Goal: Information Seeking & Learning: Learn about a topic

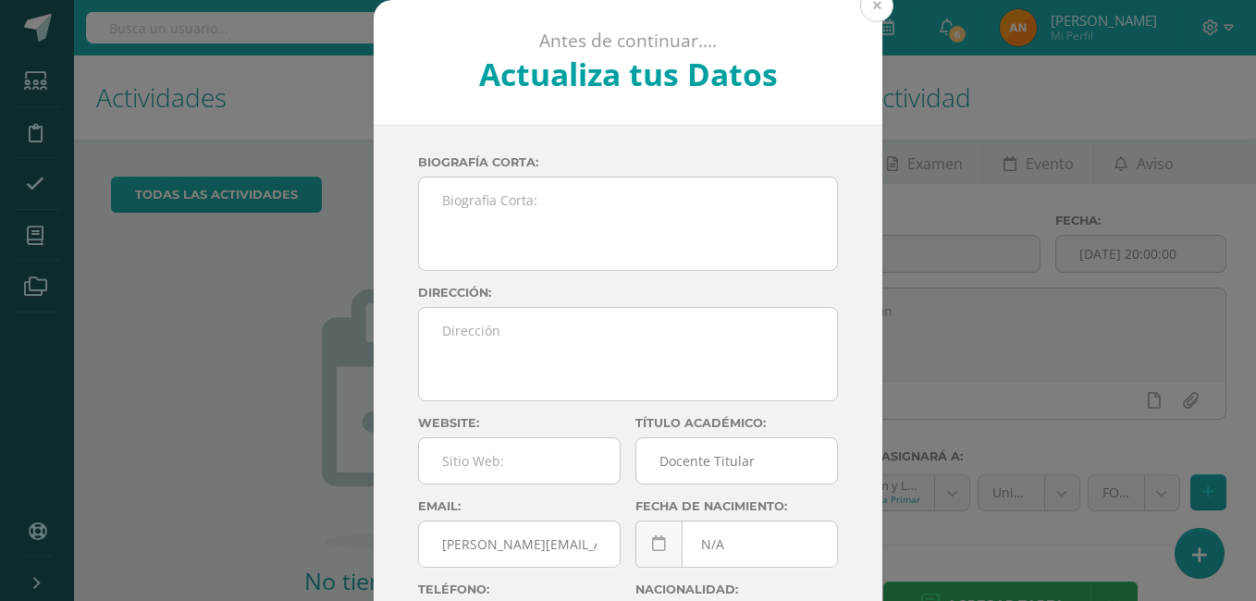
click at [867, 12] on button at bounding box center [876, 5] width 33 height 33
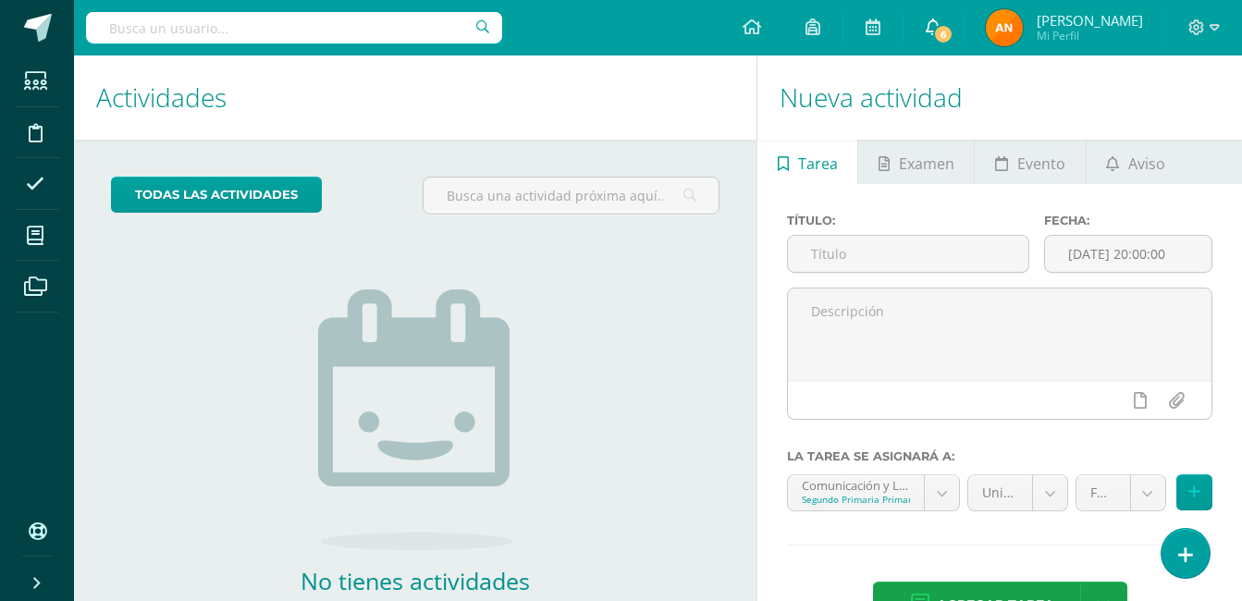
click at [953, 31] on span "6" at bounding box center [943, 34] width 20 height 20
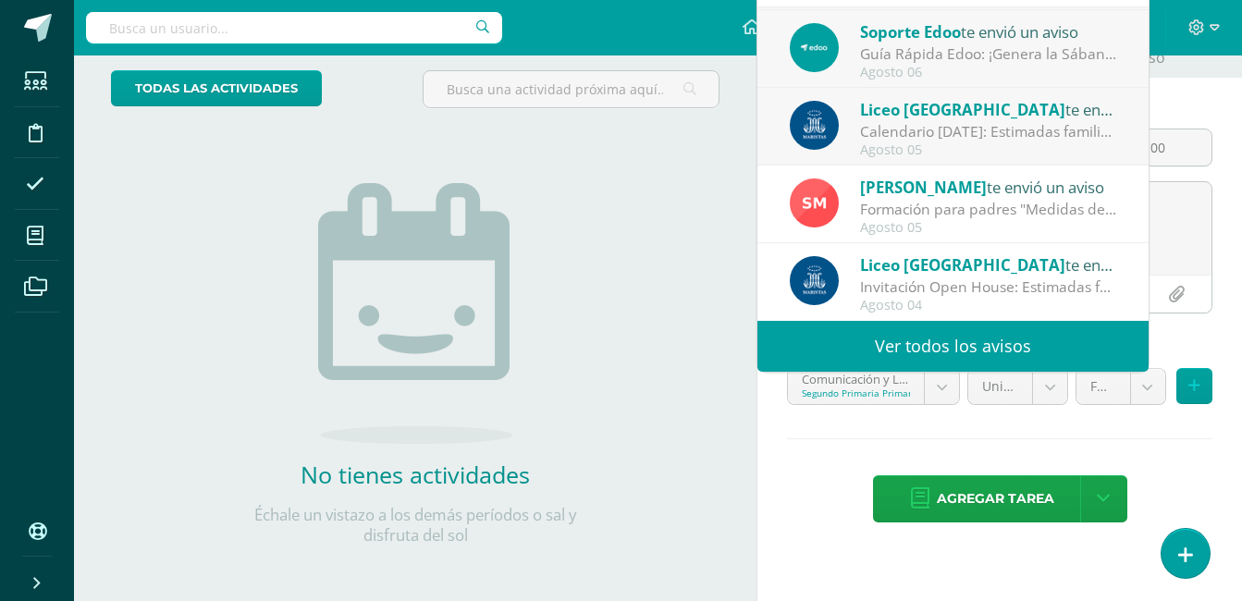
scroll to position [110, 0]
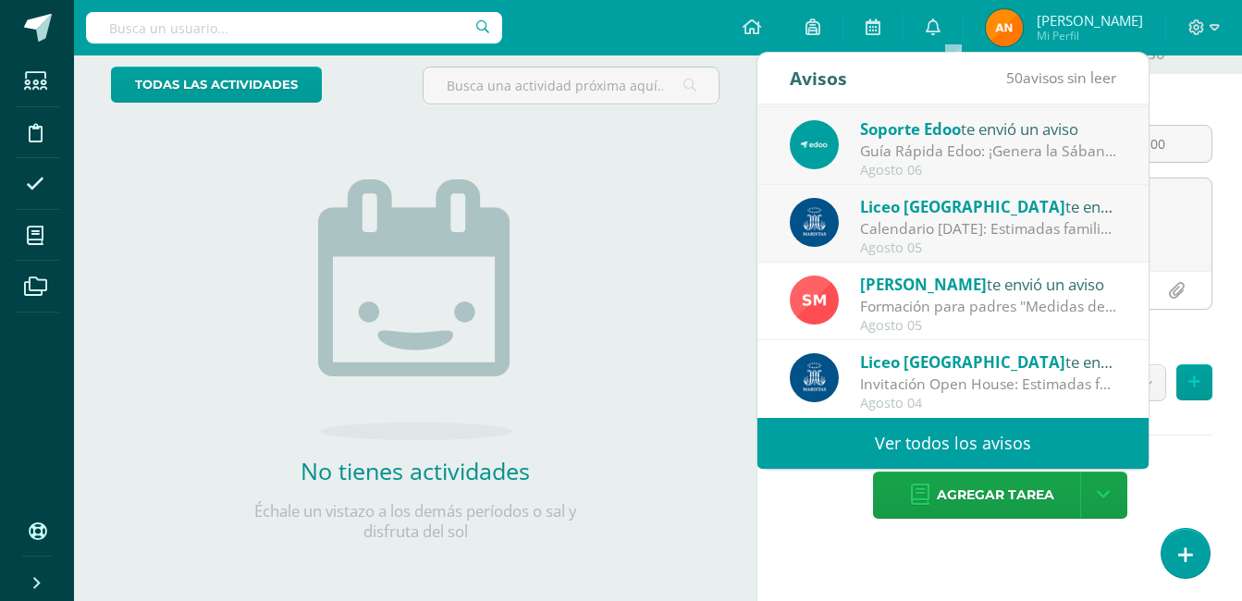
click at [982, 215] on span "Liceo [GEOGRAPHIC_DATA]" at bounding box center [962, 206] width 205 height 21
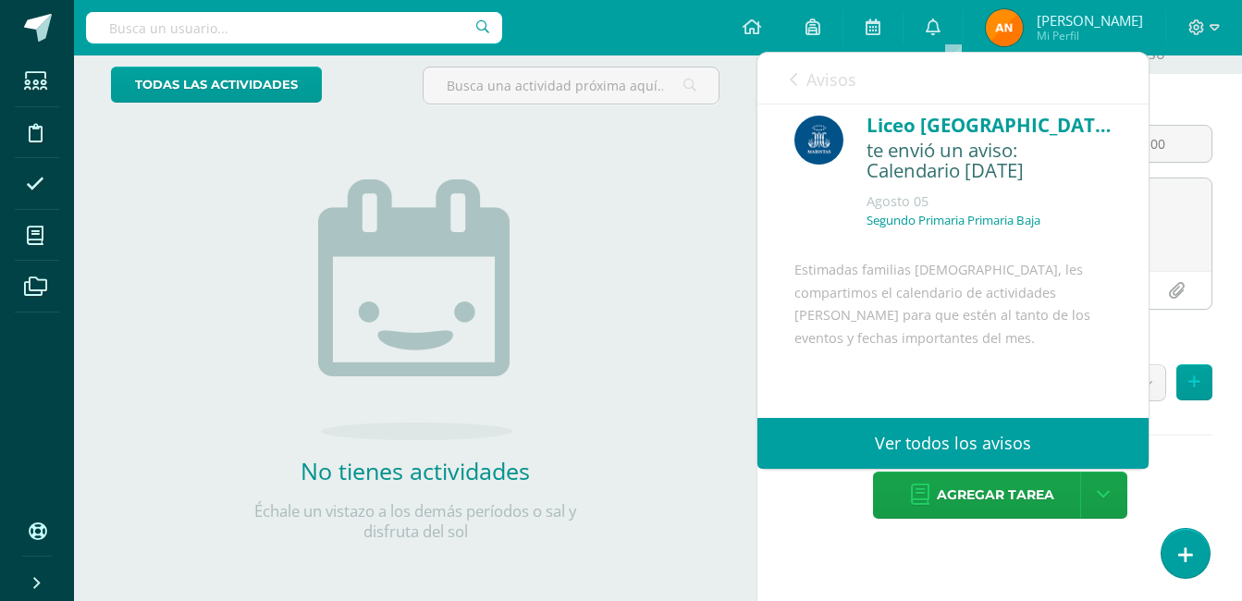
scroll to position [0, 0]
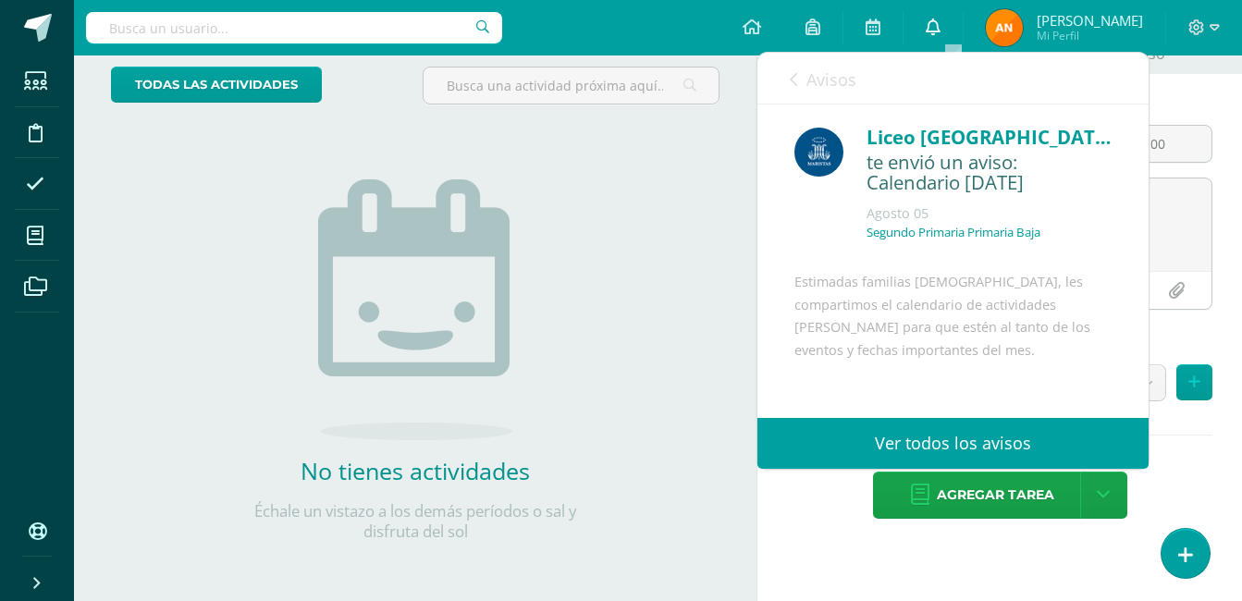
click at [940, 31] on icon at bounding box center [933, 26] width 15 height 17
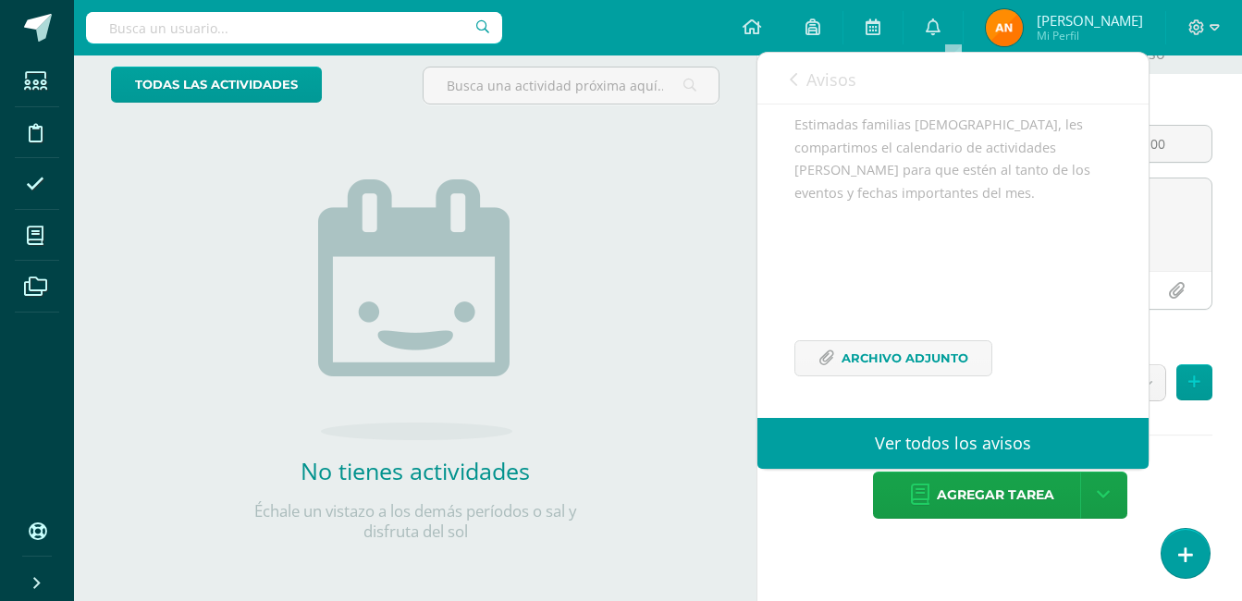
scroll to position [203, 0]
click at [1016, 422] on link "Ver todos los avisos" at bounding box center [952, 443] width 391 height 51
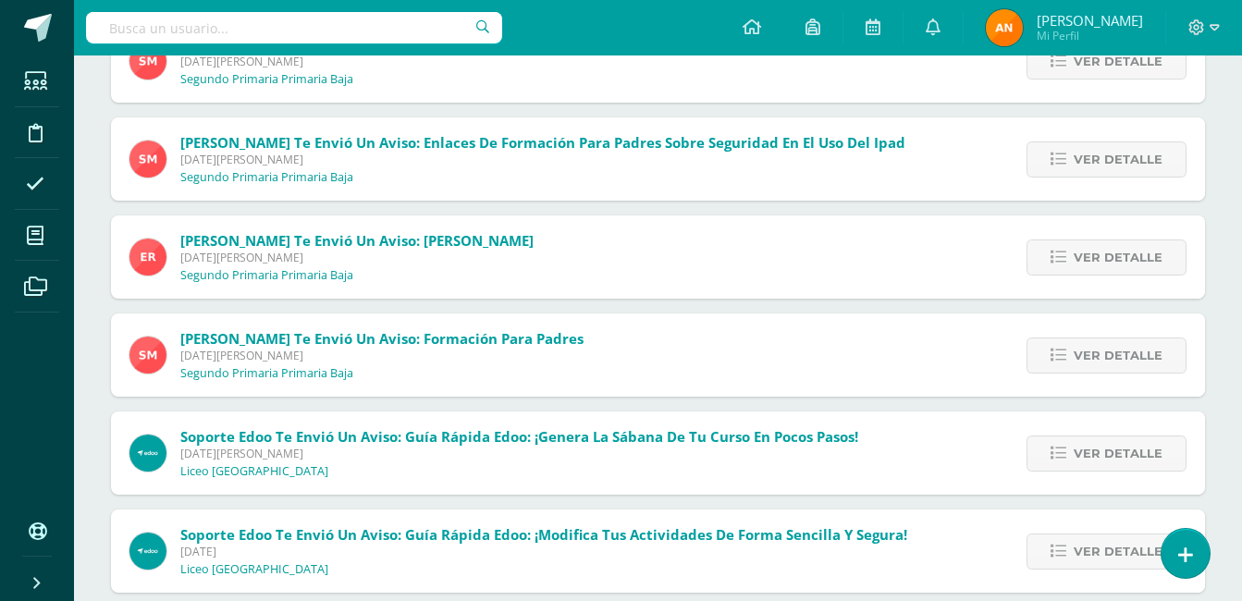
scroll to position [277, 0]
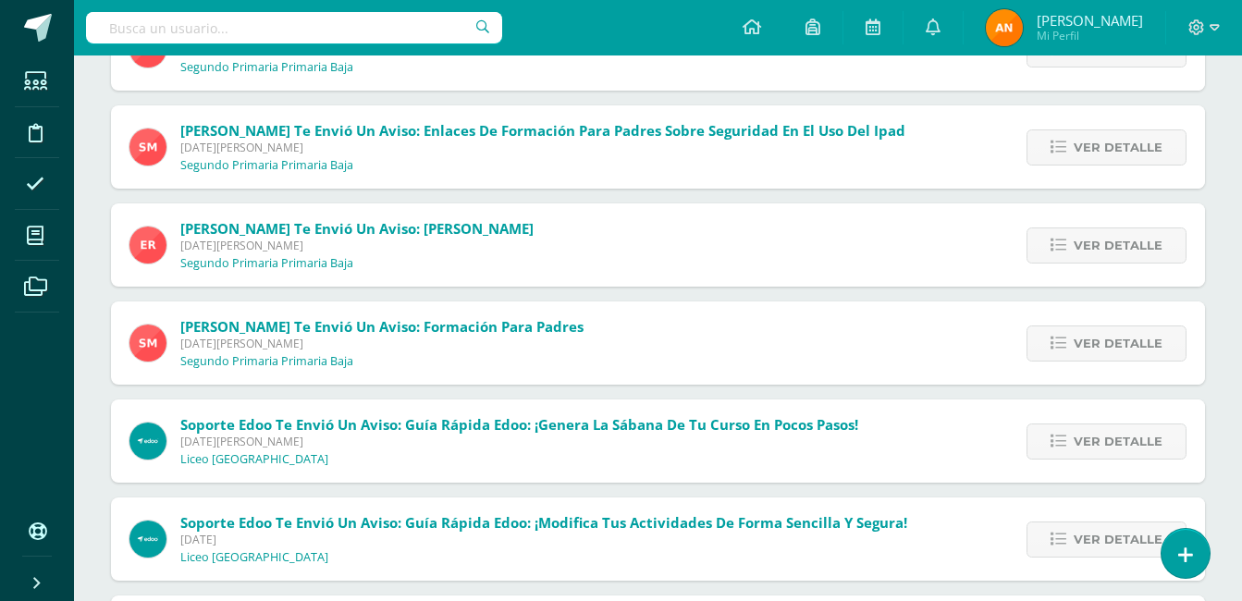
click at [371, 231] on span "[PERSON_NAME] te envió un aviso: [PERSON_NAME]" at bounding box center [356, 228] width 353 height 18
click at [244, 264] on p "Segundo Primaria Primaria Baja" at bounding box center [266, 263] width 173 height 15
click at [1093, 228] on span "Ver detalle" at bounding box center [1118, 245] width 89 height 34
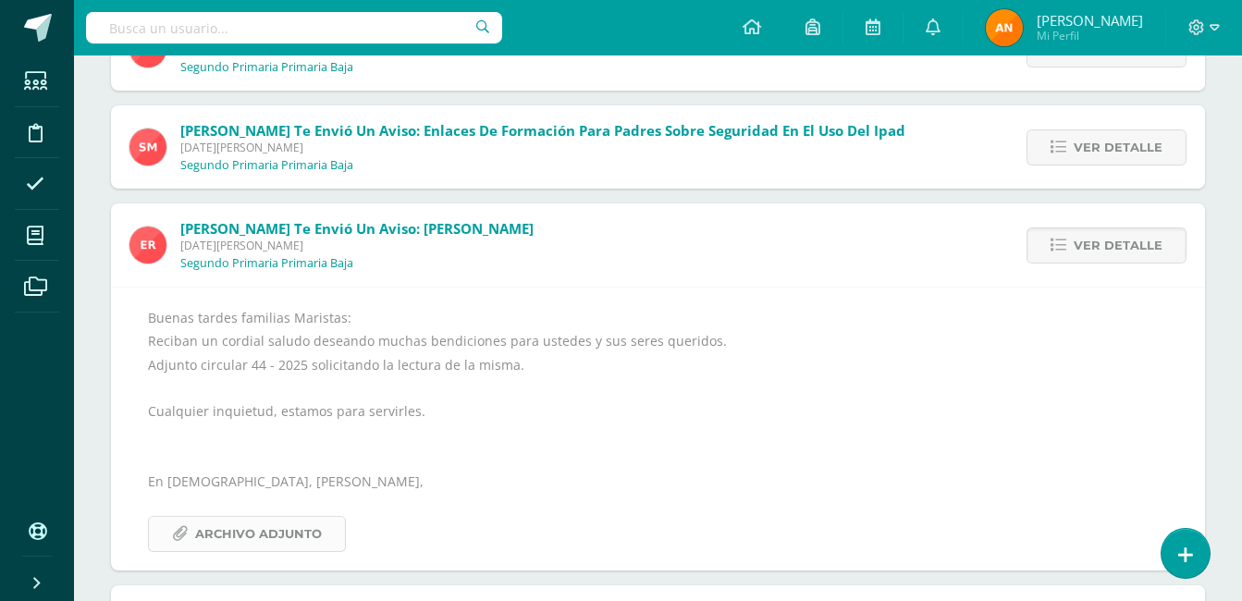
click at [237, 530] on span "Archivo Adjunto" at bounding box center [258, 534] width 127 height 34
